Goal: Find specific page/section: Locate a particular part of the current website

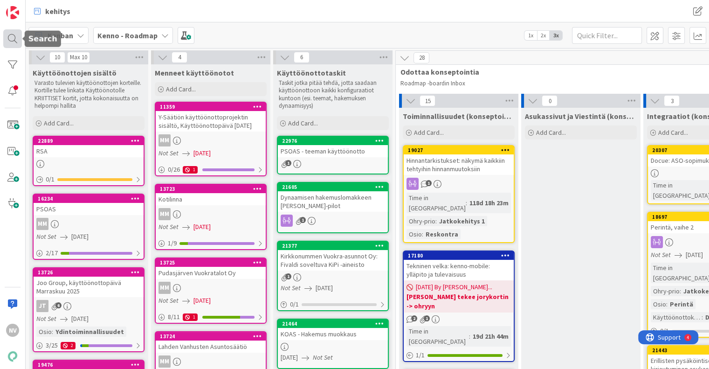
drag, startPoint x: 0, startPoint y: 0, endPoint x: 10, endPoint y: 41, distance: 41.7
click at [10, 41] on div at bounding box center [12, 38] width 19 height 19
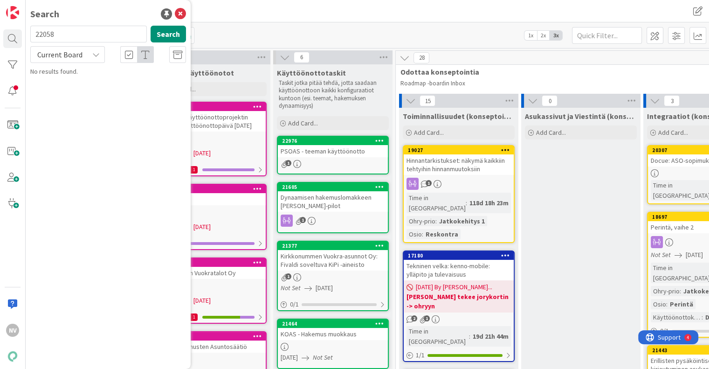
click at [94, 54] on icon at bounding box center [95, 54] width 7 height 7
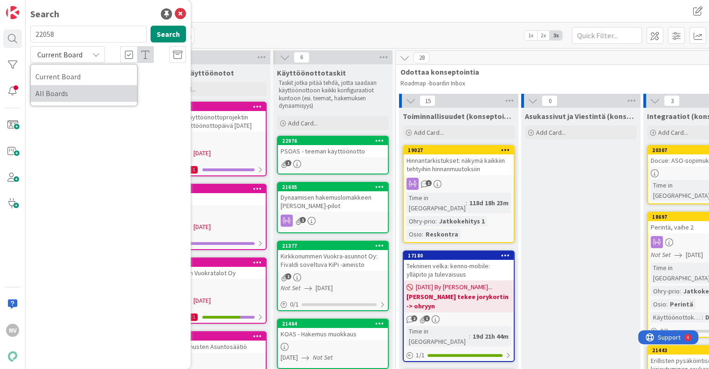
click at [74, 98] on span "All Boards" at bounding box center [83, 93] width 97 height 14
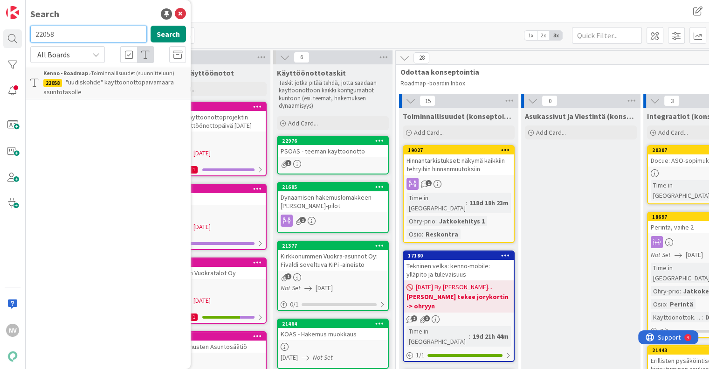
click at [73, 35] on input "22058" at bounding box center [88, 34] width 117 height 17
type input "2"
type input "Myynnin työpöytä"
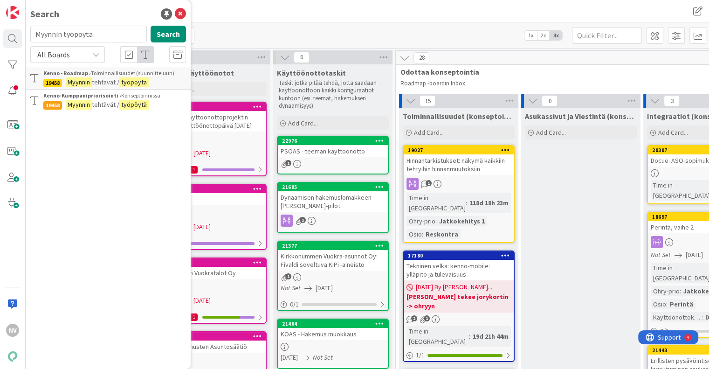
click at [110, 83] on span "tehtävät /" at bounding box center [106, 82] width 28 height 8
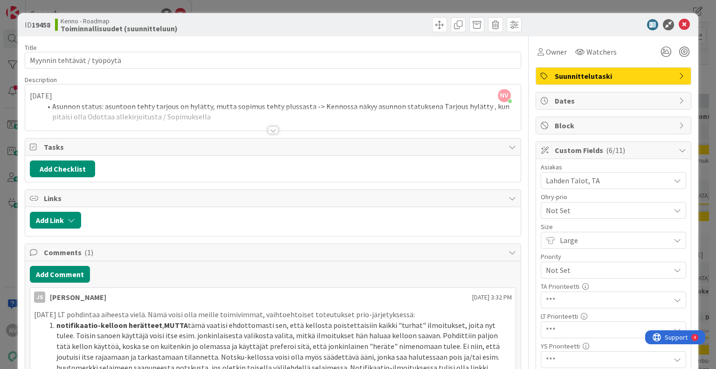
click at [271, 128] on div at bounding box center [273, 129] width 10 height 7
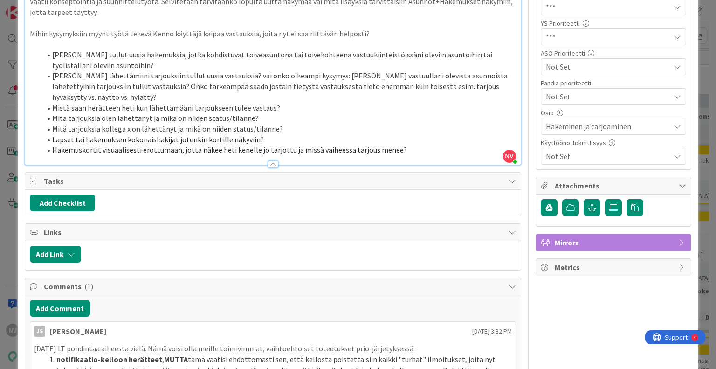
scroll to position [343, 0]
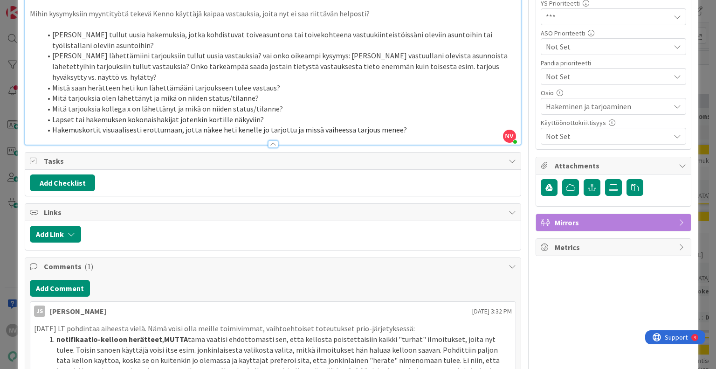
click at [81, 83] on li "Mistä saan herätteen heti kun lähettämääni tarjoukseen tulee vastaus?" at bounding box center [278, 88] width 475 height 11
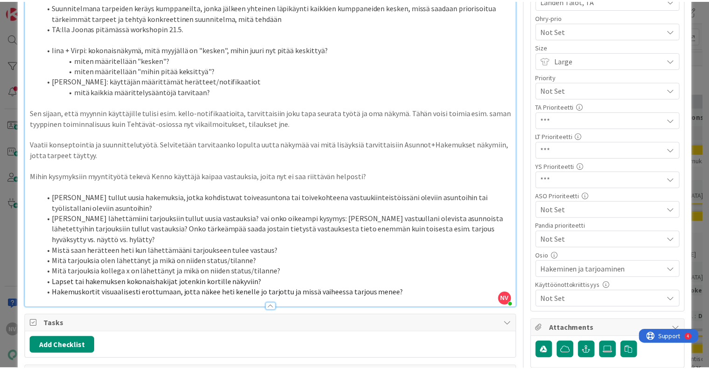
scroll to position [0, 0]
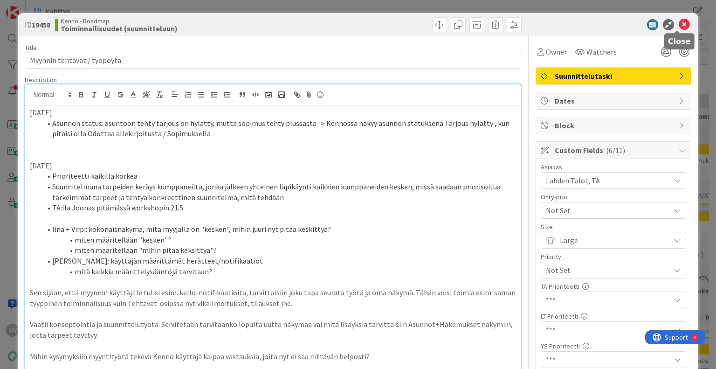
click at [679, 22] on icon at bounding box center [684, 24] width 11 height 11
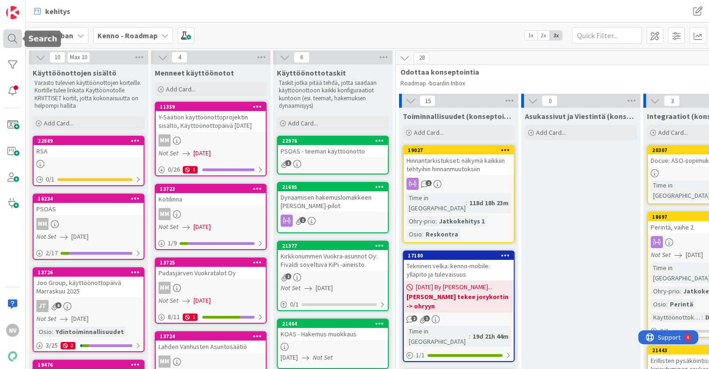
click at [11, 37] on div at bounding box center [12, 38] width 19 height 19
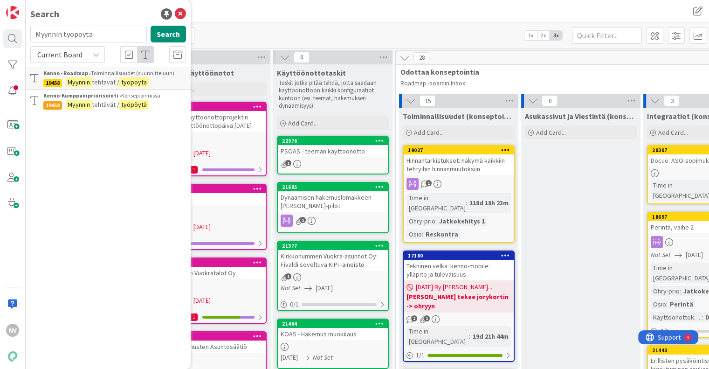
click at [104, 36] on input "Myynnin työpöytä" at bounding box center [88, 34] width 117 height 17
type input "M"
click at [96, 54] on icon at bounding box center [95, 54] width 7 height 7
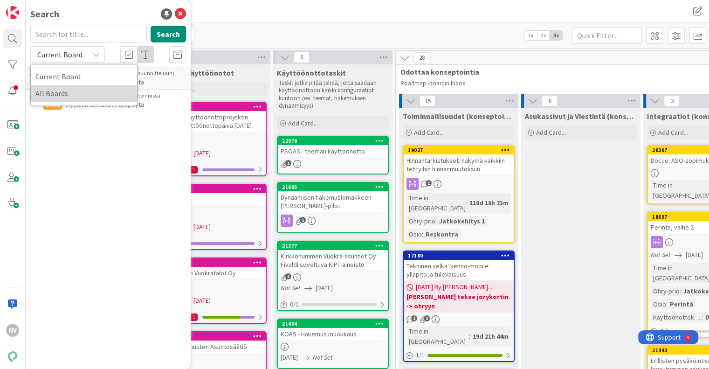
click at [83, 97] on span "All Boards" at bounding box center [83, 93] width 97 height 14
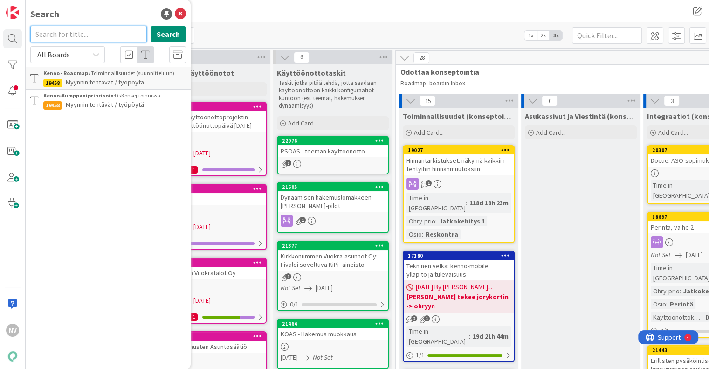
click at [72, 35] on input "text" at bounding box center [88, 34] width 117 height 17
click at [167, 34] on button "Search" at bounding box center [168, 34] width 35 height 17
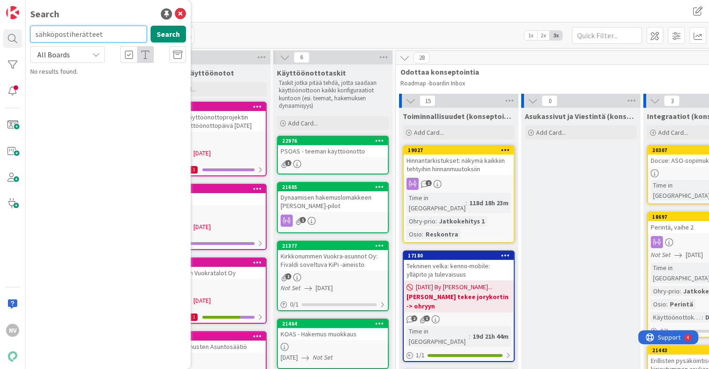
click at [112, 33] on input "sähköpostiherätteet" at bounding box center [88, 34] width 117 height 17
click at [76, 36] on input "sähkö" at bounding box center [88, 34] width 117 height 17
type input "s"
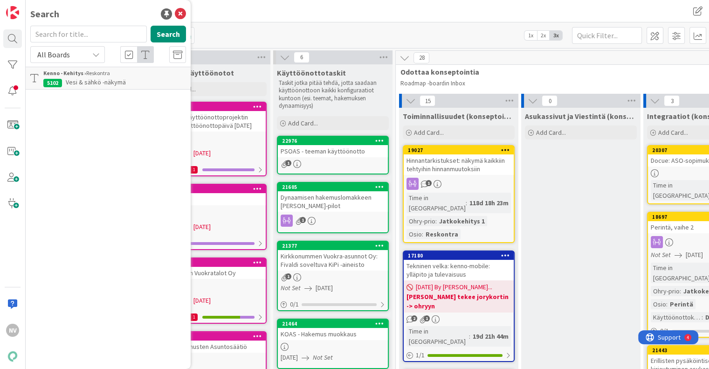
click at [95, 187] on div "Search Search All Boards Current Board All Boards Kenno - Kehitys › Reskontra 5…" at bounding box center [108, 184] width 165 height 369
click at [185, 13] on icon at bounding box center [180, 13] width 11 height 11
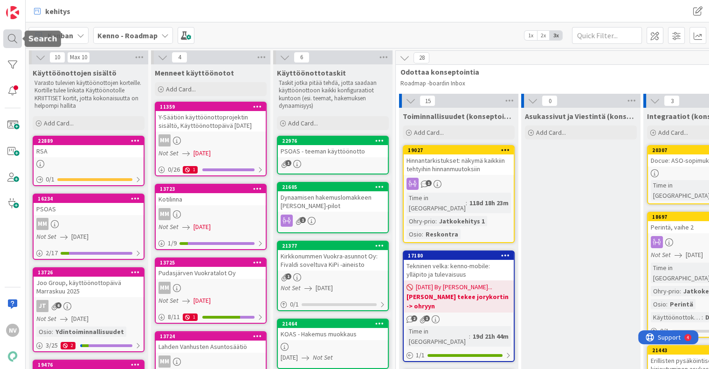
click at [13, 33] on div at bounding box center [12, 38] width 19 height 19
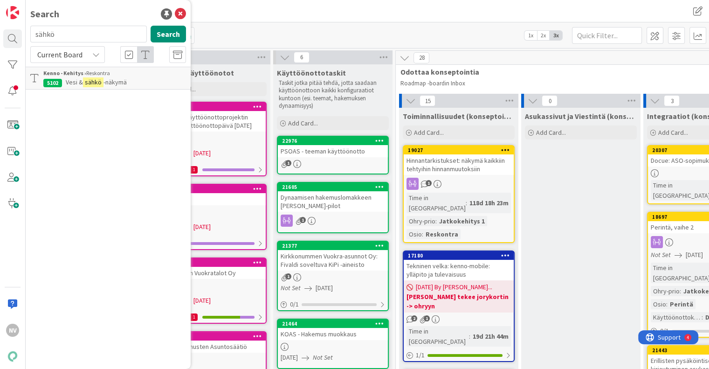
click at [76, 34] on input "sähkö" at bounding box center [88, 34] width 117 height 17
type input "s"
click at [98, 53] on icon at bounding box center [95, 54] width 7 height 7
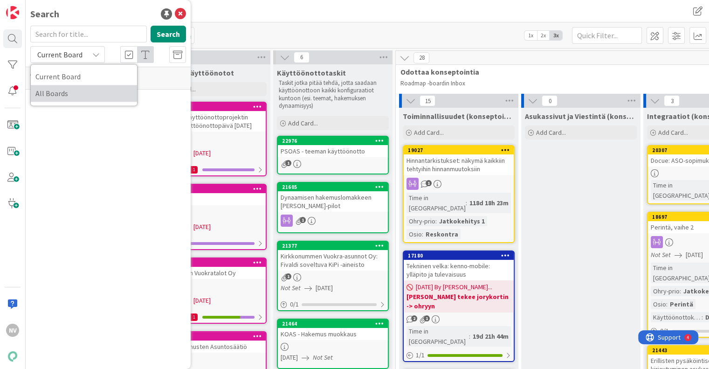
click at [76, 92] on span "All Boards" at bounding box center [83, 93] width 97 height 14
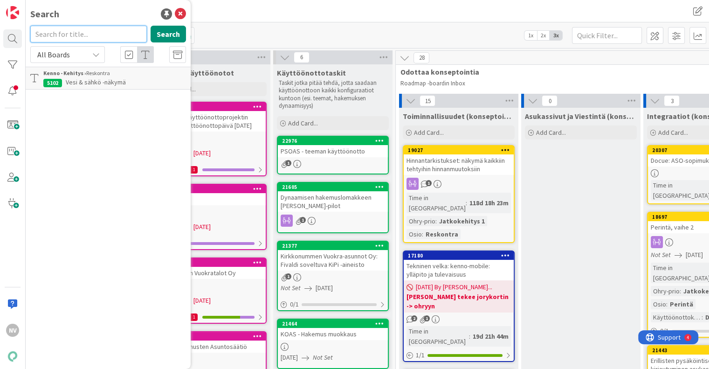
click at [69, 33] on input "text" at bounding box center [88, 34] width 117 height 17
click at [84, 34] on input "savottomuus" at bounding box center [88, 34] width 117 height 17
type input "s"
type input "tupakointikielto"
click at [91, 78] on mark "Tupakointikielto" at bounding box center [90, 82] width 48 height 10
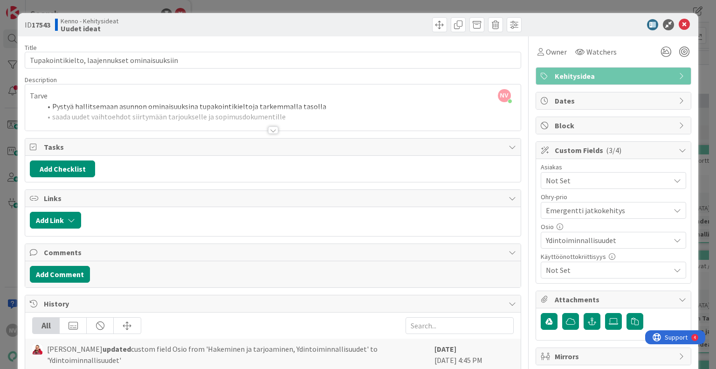
click at [271, 130] on div at bounding box center [273, 129] width 10 height 7
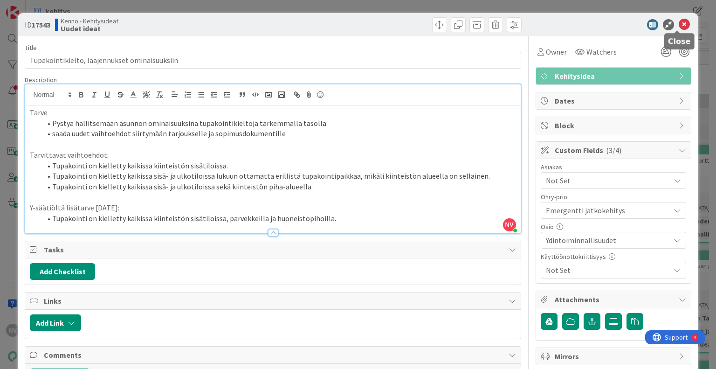
click at [680, 21] on icon at bounding box center [684, 24] width 11 height 11
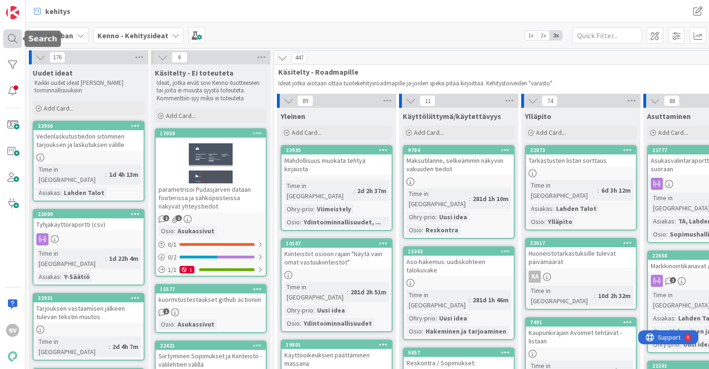
click at [14, 38] on div at bounding box center [12, 38] width 19 height 19
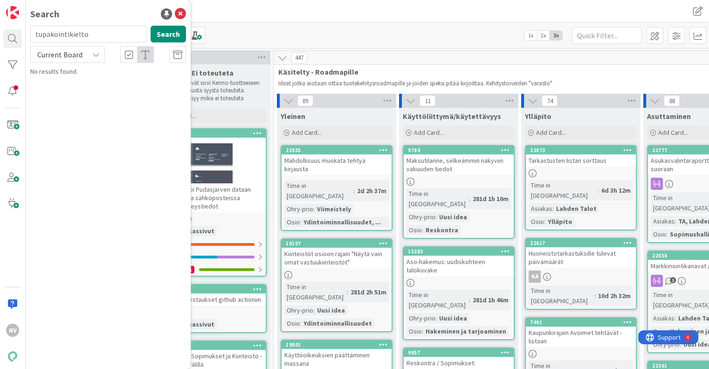
click at [94, 38] on input "tupakointikielto" at bounding box center [88, 34] width 117 height 17
type input "t"
click at [94, 56] on icon at bounding box center [95, 54] width 7 height 7
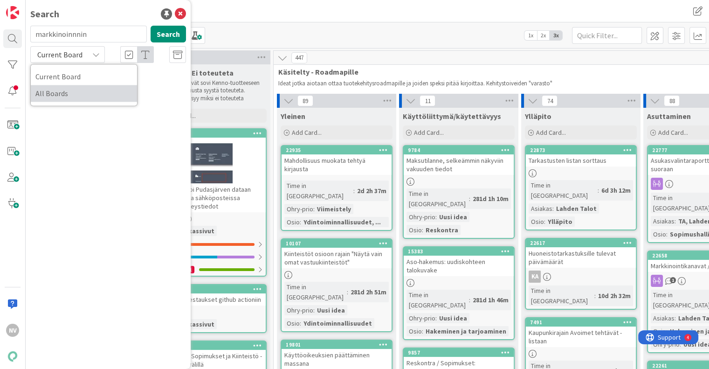
click at [91, 90] on span "All Boards" at bounding box center [83, 93] width 97 height 14
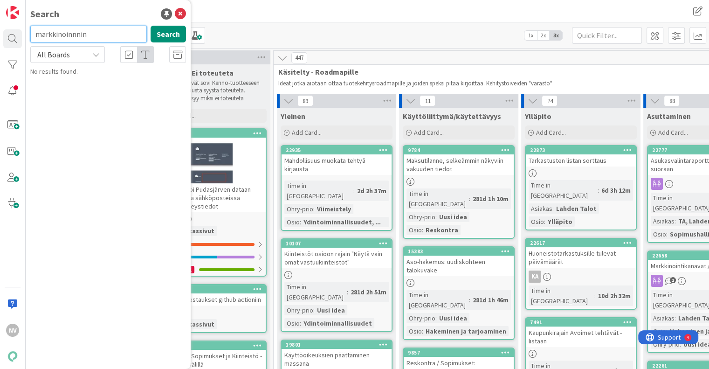
click at [96, 37] on input "markkinoinnnin" at bounding box center [88, 34] width 117 height 17
click at [114, 36] on input "markkinointiautomaatio" at bounding box center [88, 34] width 117 height 17
type input "m"
type input "markkinoin"
click at [182, 12] on icon at bounding box center [180, 13] width 11 height 11
